Goal: Information Seeking & Learning: Learn about a topic

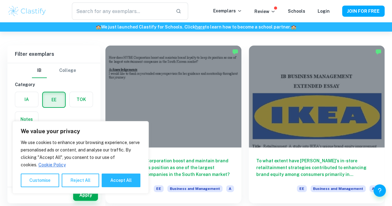
scroll to position [33, 0]
click at [122, 181] on button "Accept All" at bounding box center [121, 181] width 39 height 14
checkbox input "true"
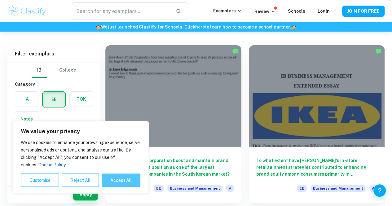
checkbox input "true"
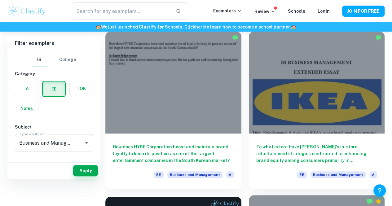
scroll to position [20, 0]
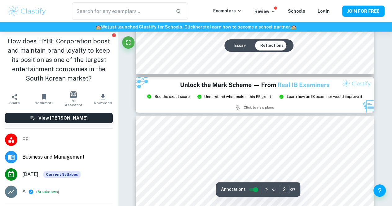
scroll to position [679, 0]
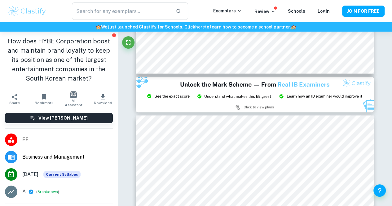
type input "3"
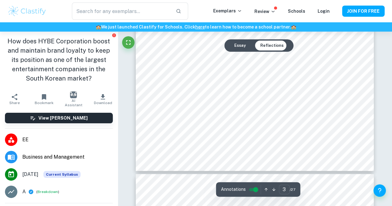
scroll to position [961, 0]
click at [254, 191] on input "controlled" at bounding box center [256, 189] width 22 height 7
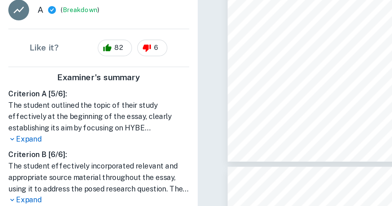
scroll to position [127, 0]
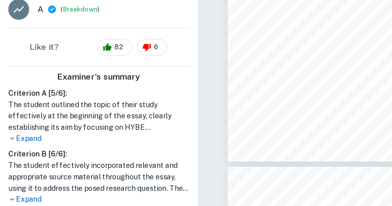
click at [14, 145] on div "Criterion A [ 5 / 6 ]: The student outlined the topic of their study effectivel…" at bounding box center [58, 147] width 113 height 70
click at [14, 143] on p "Expand" at bounding box center [59, 142] width 108 height 7
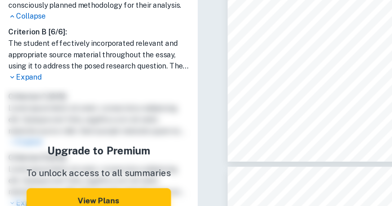
scroll to position [281, 0]
click at [18, 109] on p "Expand" at bounding box center [59, 105] width 108 height 7
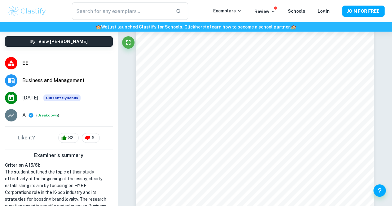
scroll to position [0, 0]
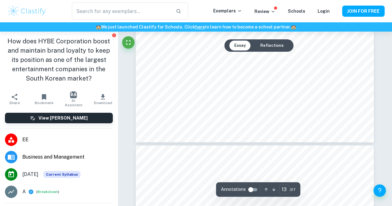
type input "12"
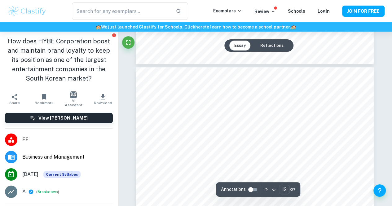
scroll to position [3738, 0]
